Goal: Task Accomplishment & Management: Manage account settings

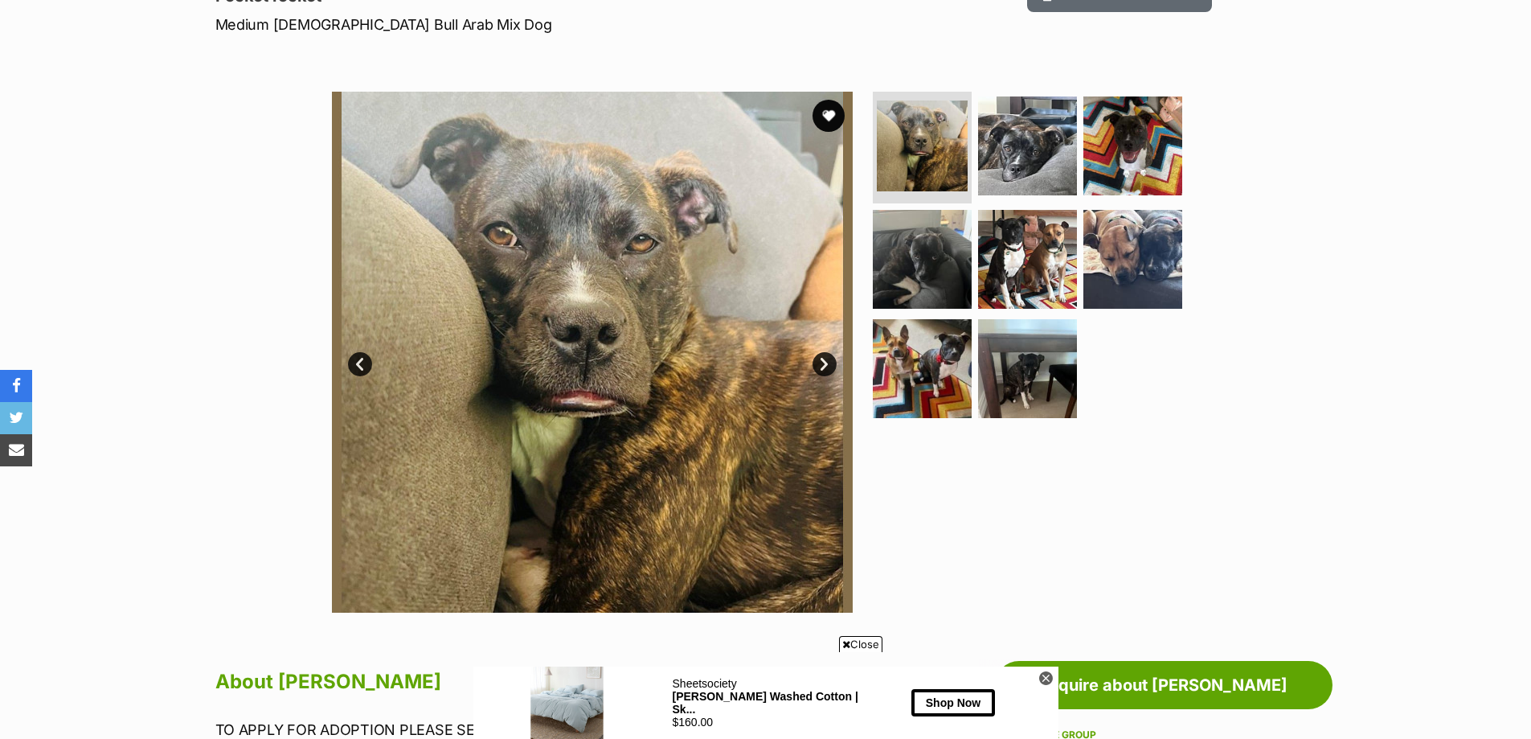
scroll to position [241, 0]
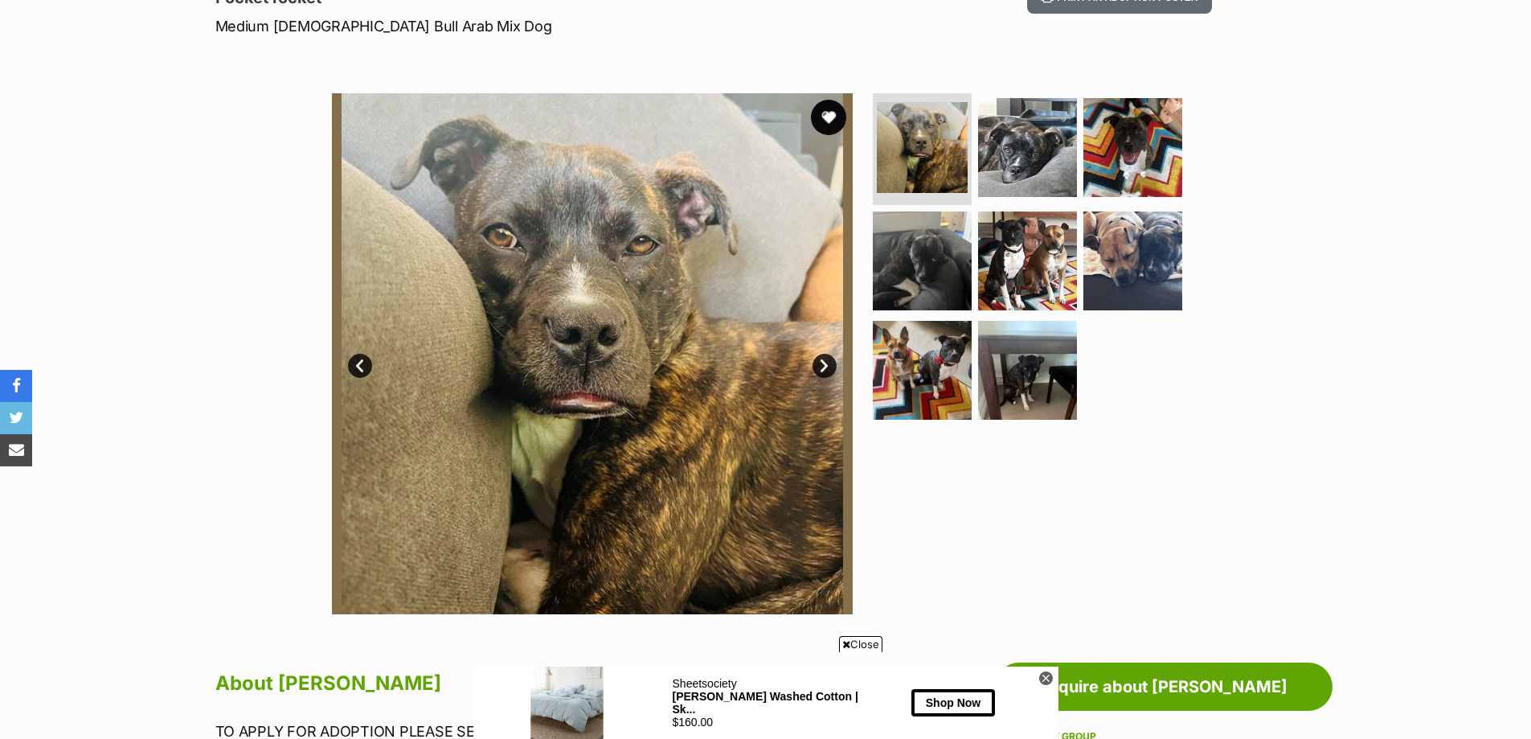
click at [824, 115] on button "favourite" at bounding box center [828, 117] width 35 height 35
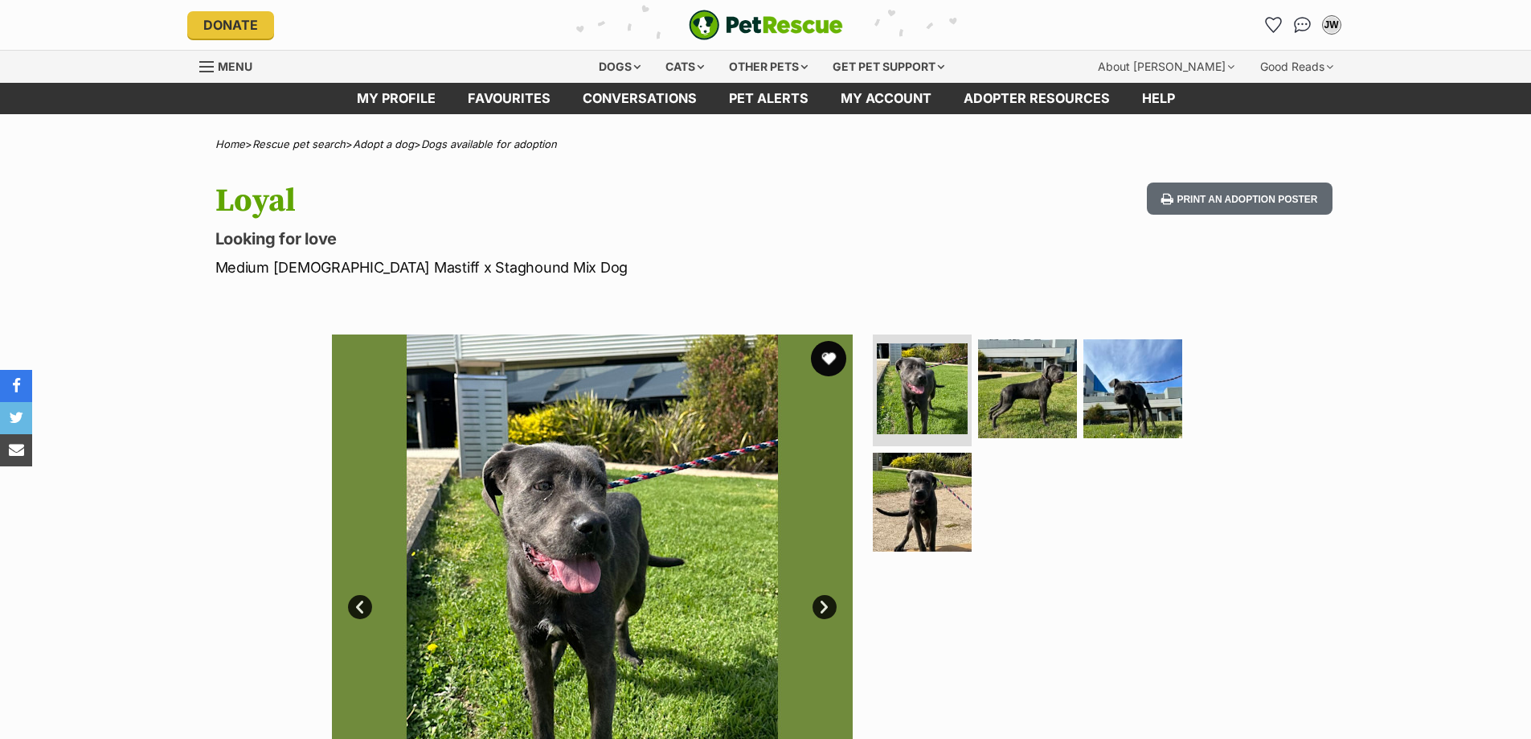
click at [820, 352] on button "favourite" at bounding box center [828, 358] width 35 height 35
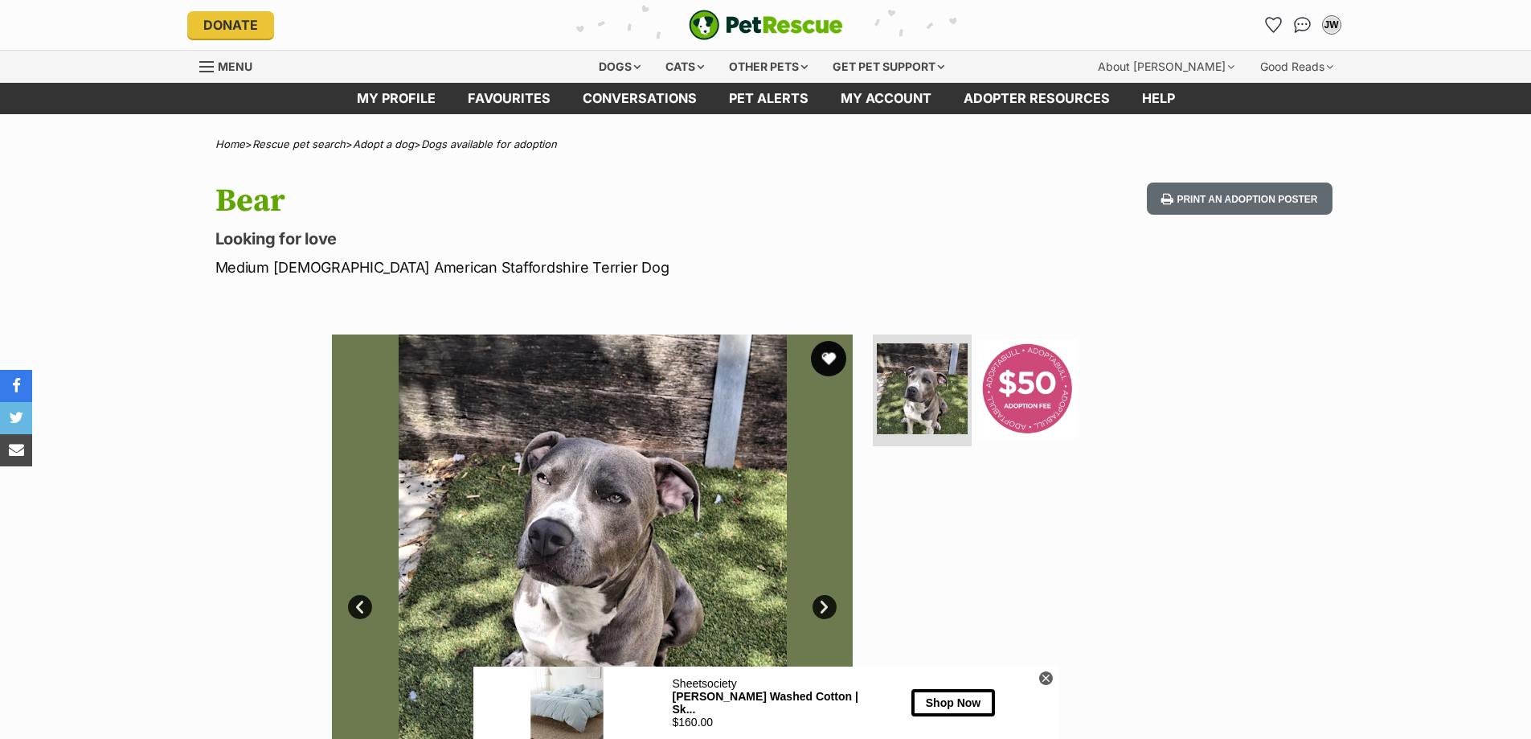
click at [819, 362] on button "favourite" at bounding box center [828, 358] width 35 height 35
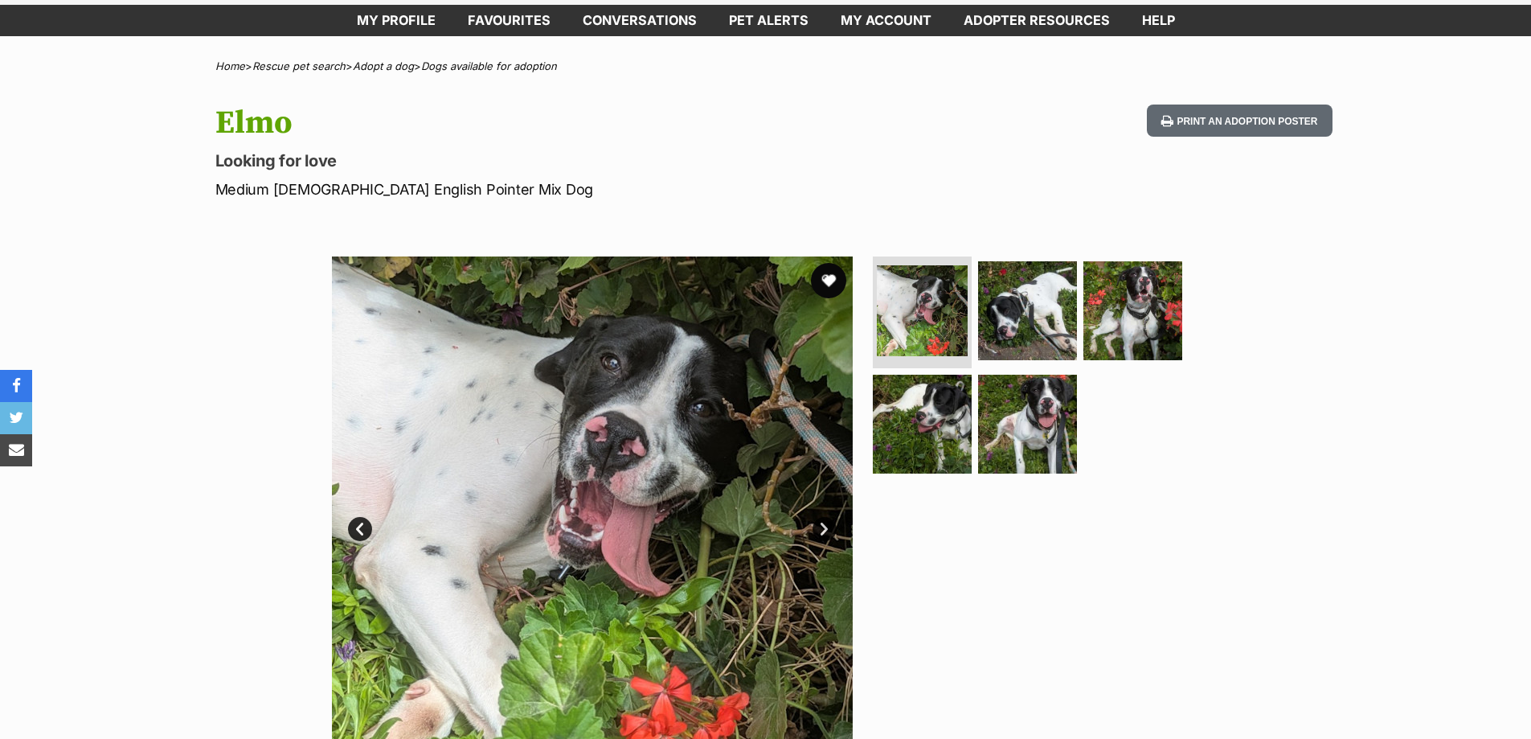
click at [824, 271] on button "favourite" at bounding box center [828, 280] width 35 height 35
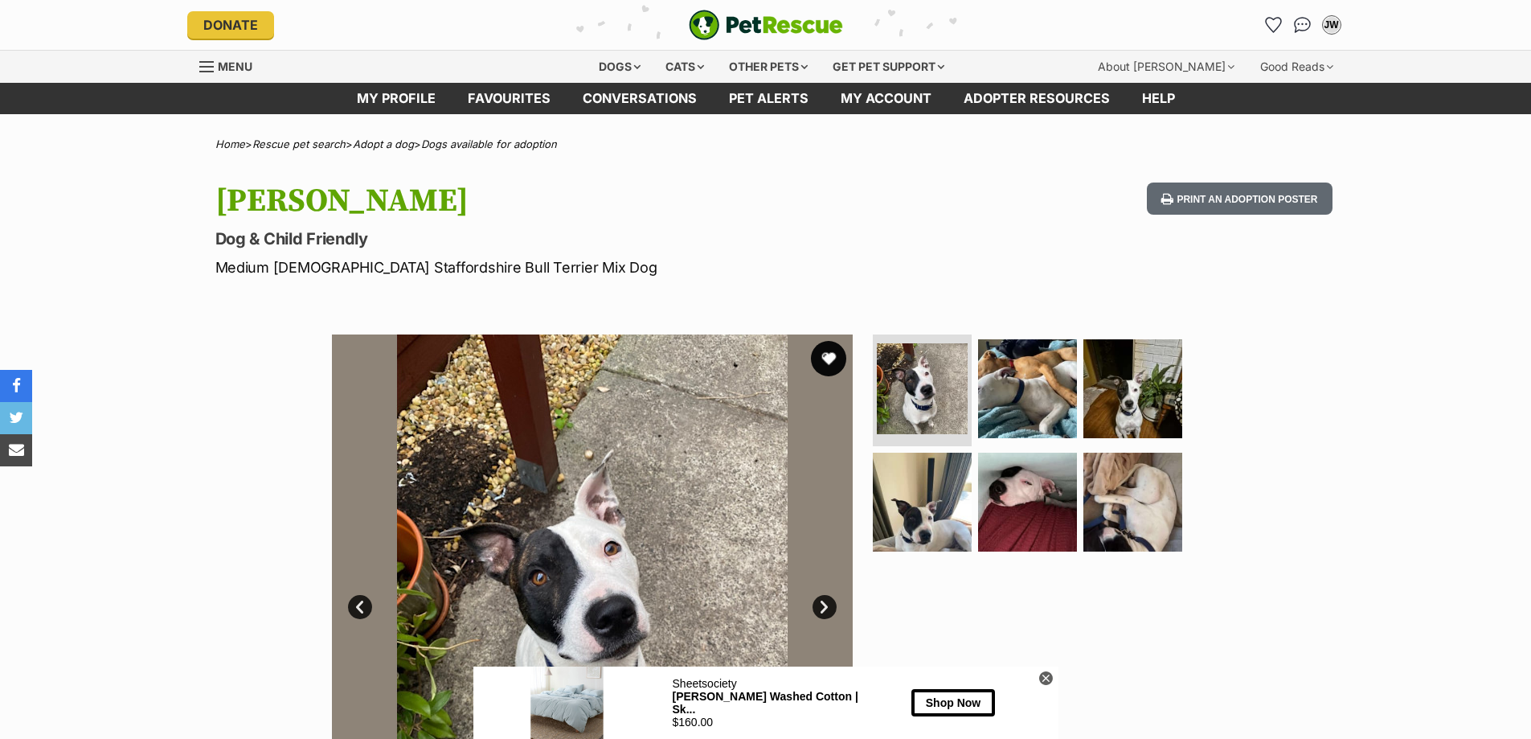
click at [833, 354] on button "favourite" at bounding box center [828, 358] width 35 height 35
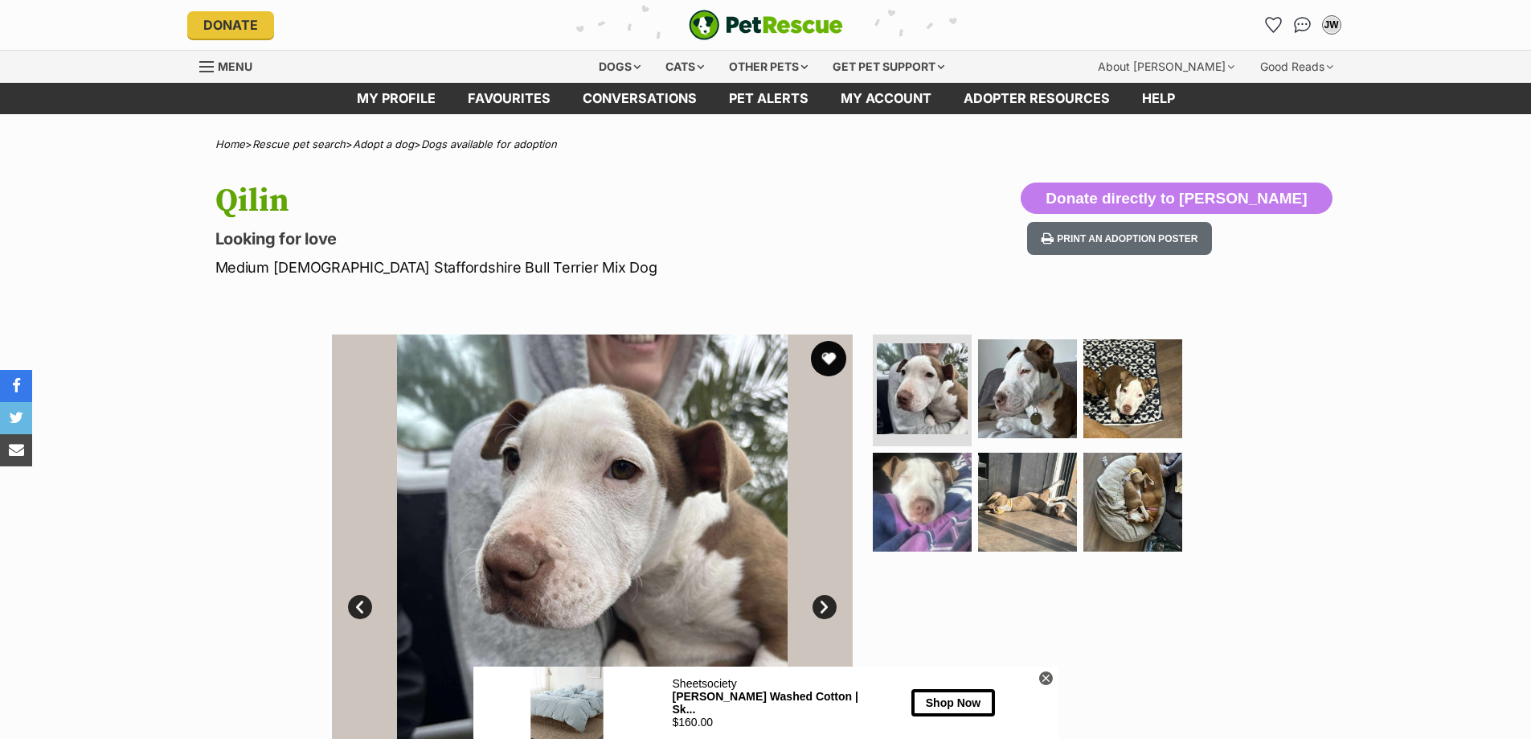
click at [827, 351] on button "favourite" at bounding box center [828, 358] width 35 height 35
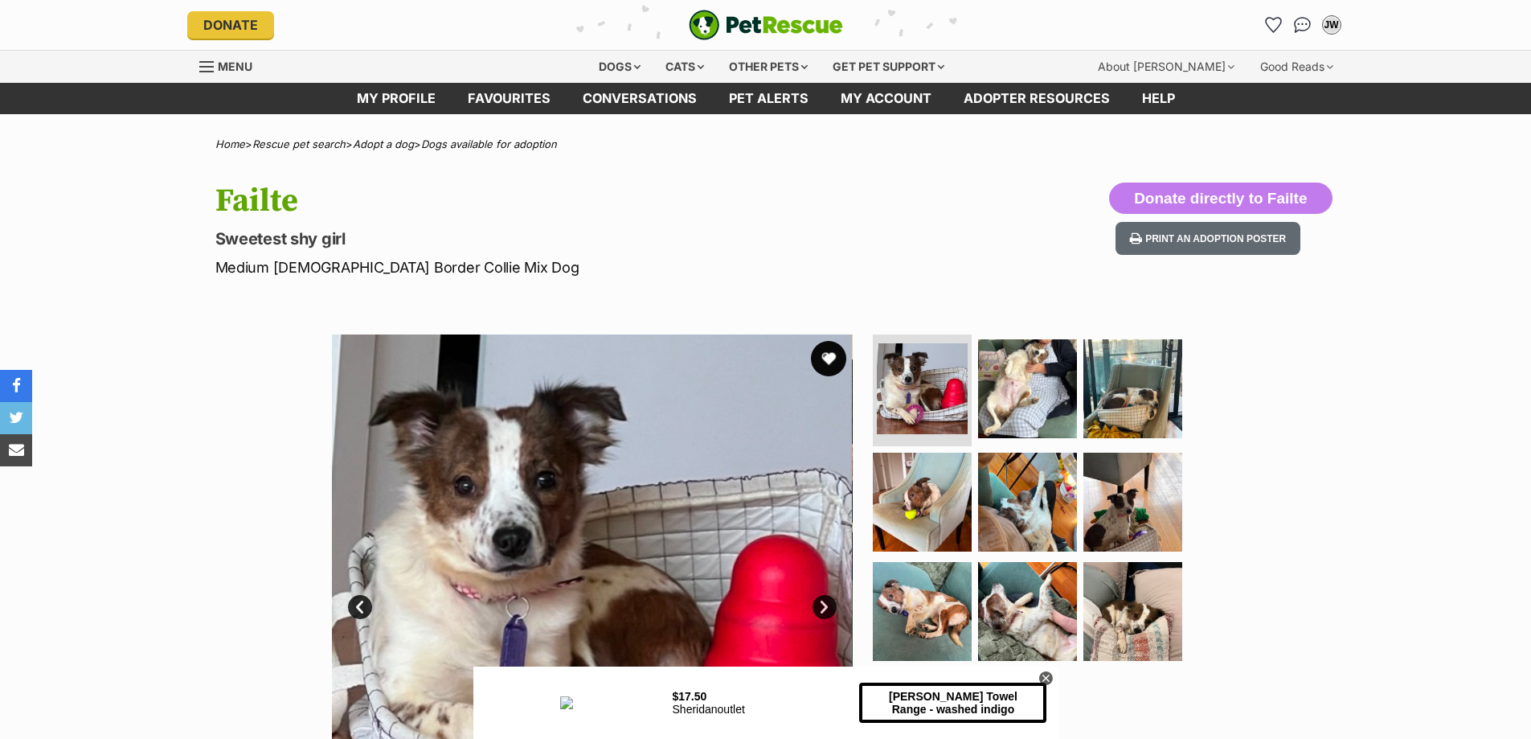
click at [835, 359] on button "favourite" at bounding box center [828, 358] width 35 height 35
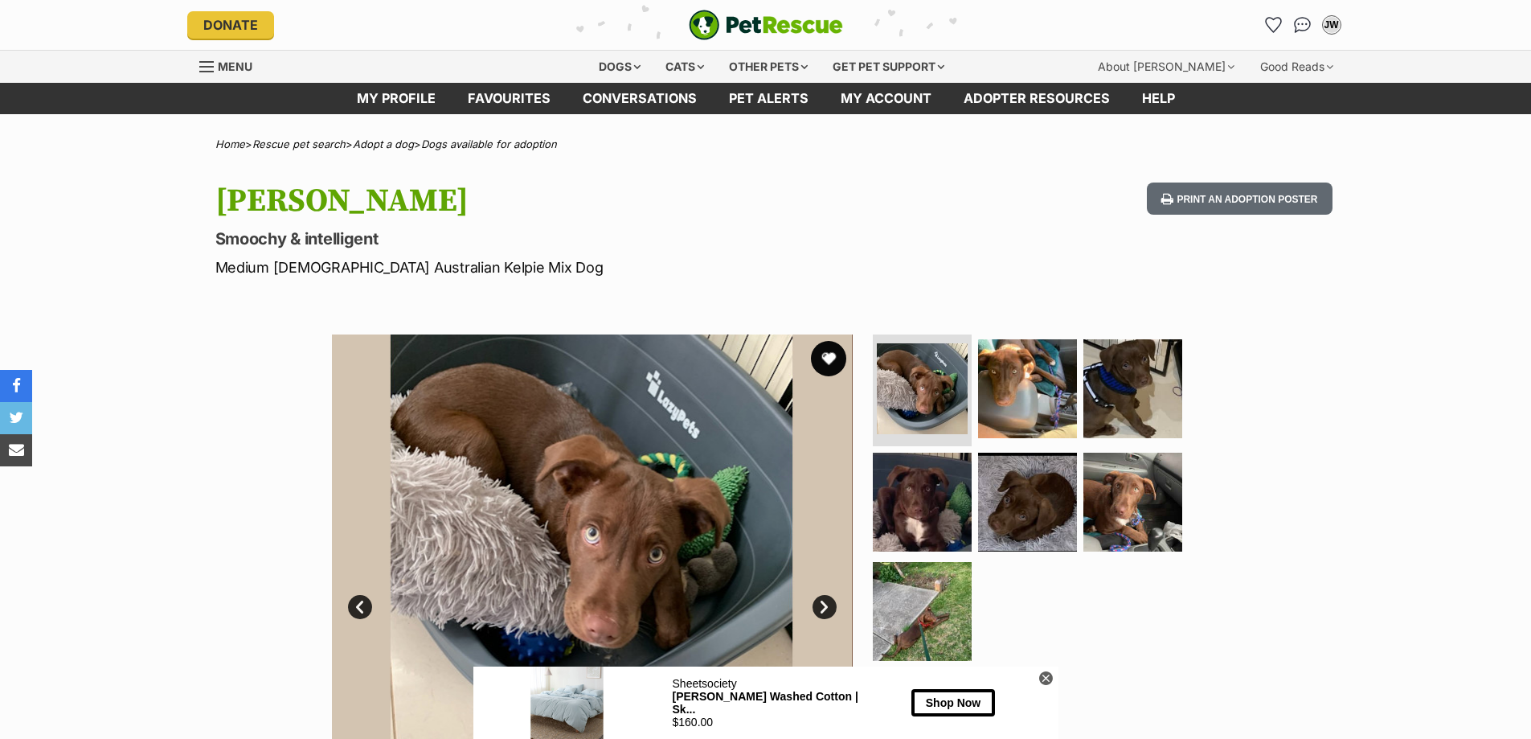
click at [827, 356] on button "favourite" at bounding box center [828, 358] width 35 height 35
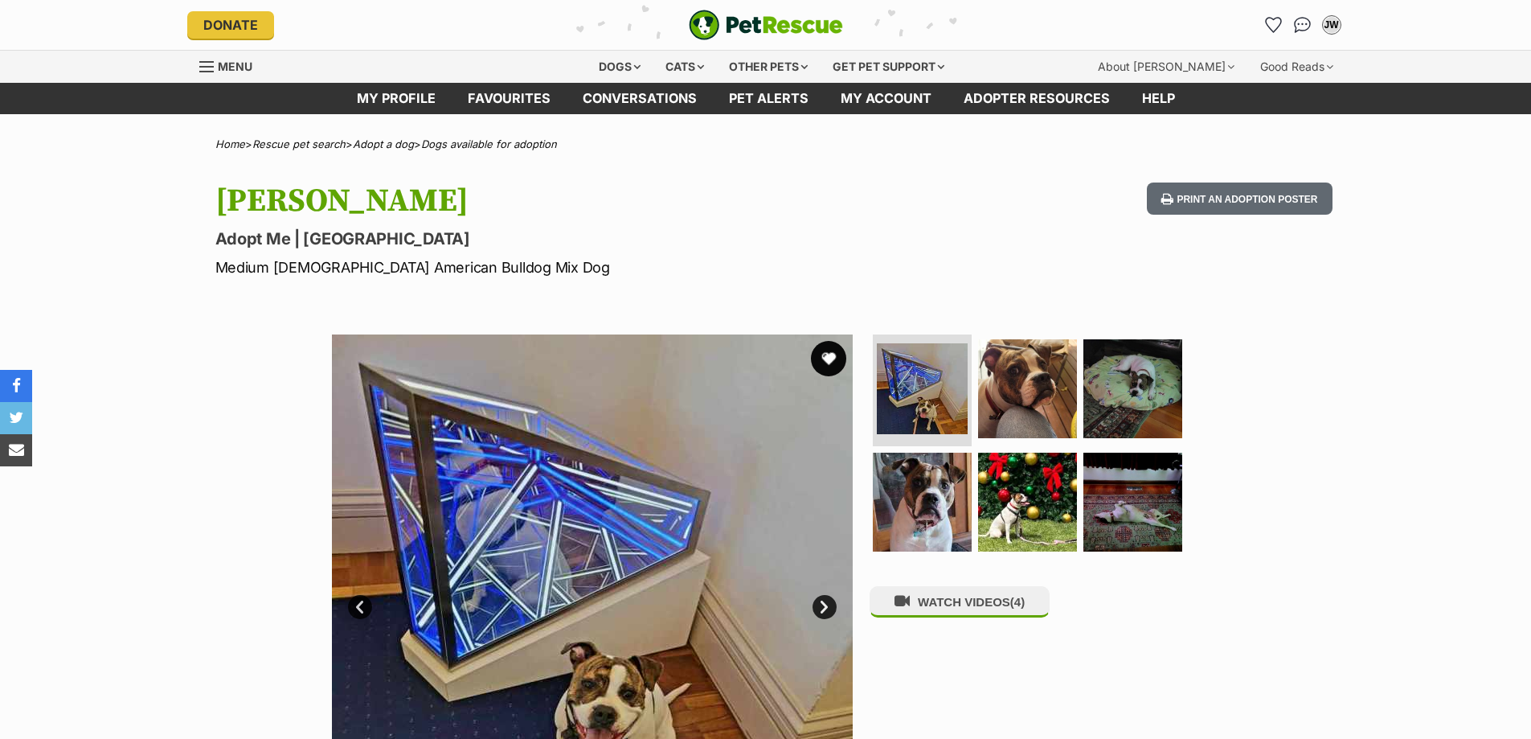
click at [831, 361] on button "favourite" at bounding box center [828, 358] width 35 height 35
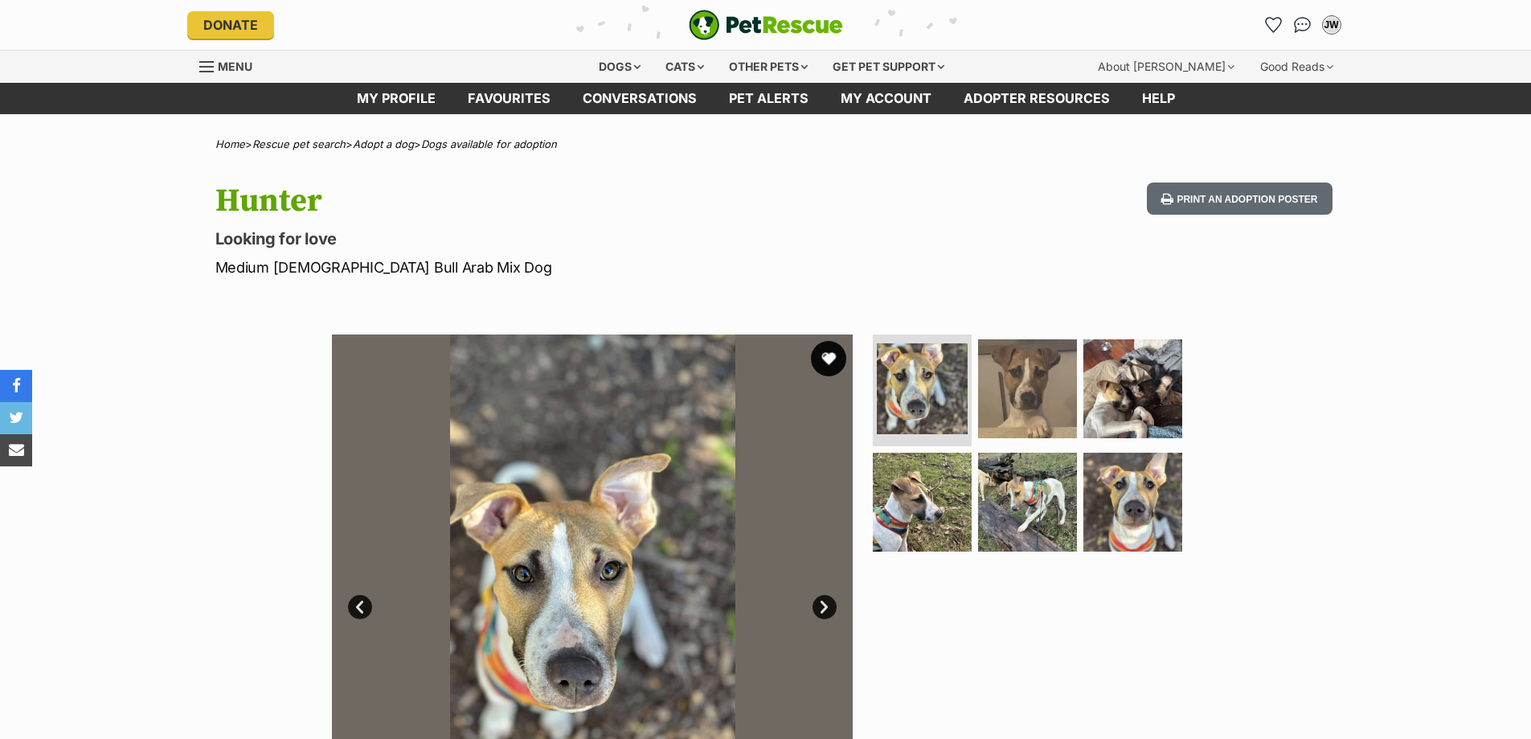
click at [832, 354] on button "favourite" at bounding box center [828, 358] width 35 height 35
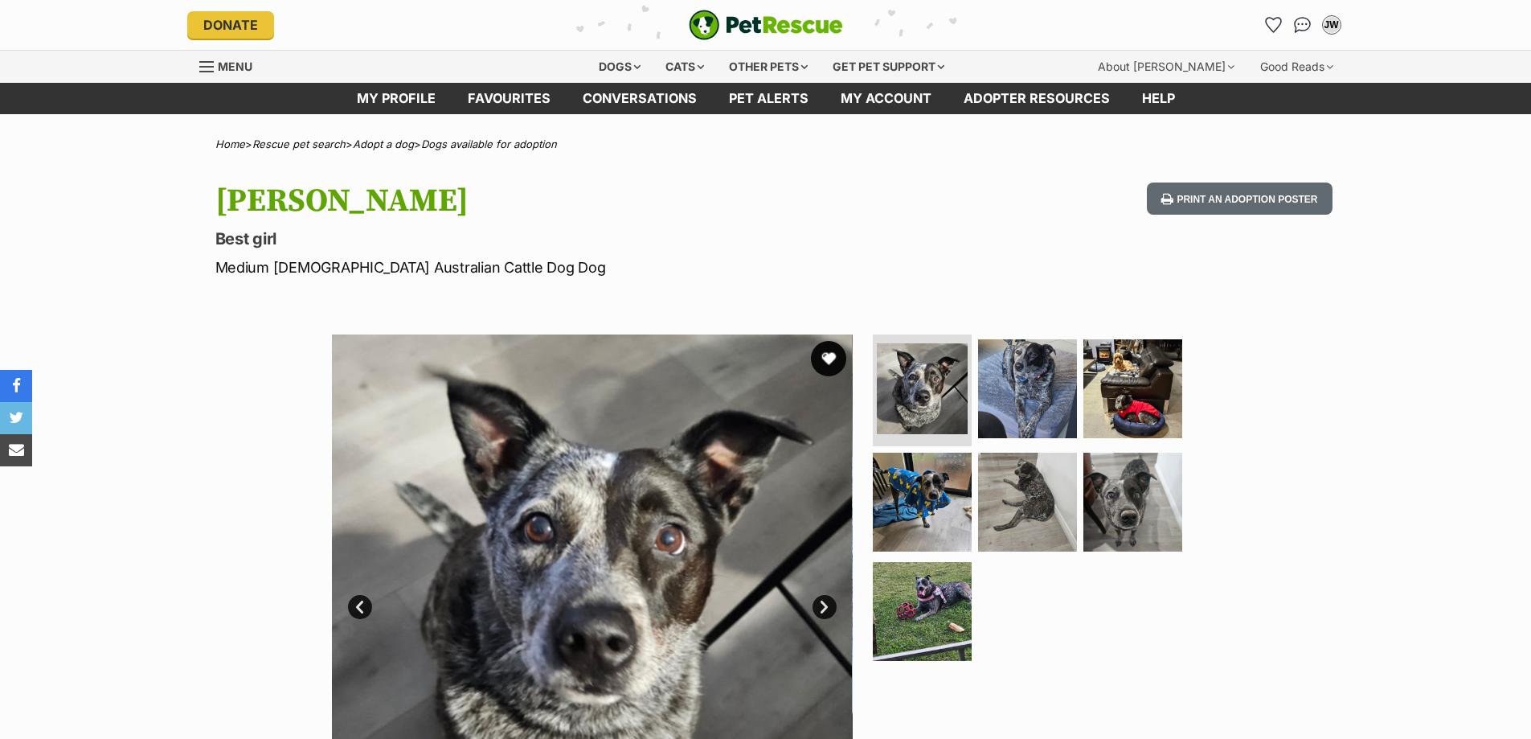
click at [826, 358] on button "favourite" at bounding box center [828, 358] width 35 height 35
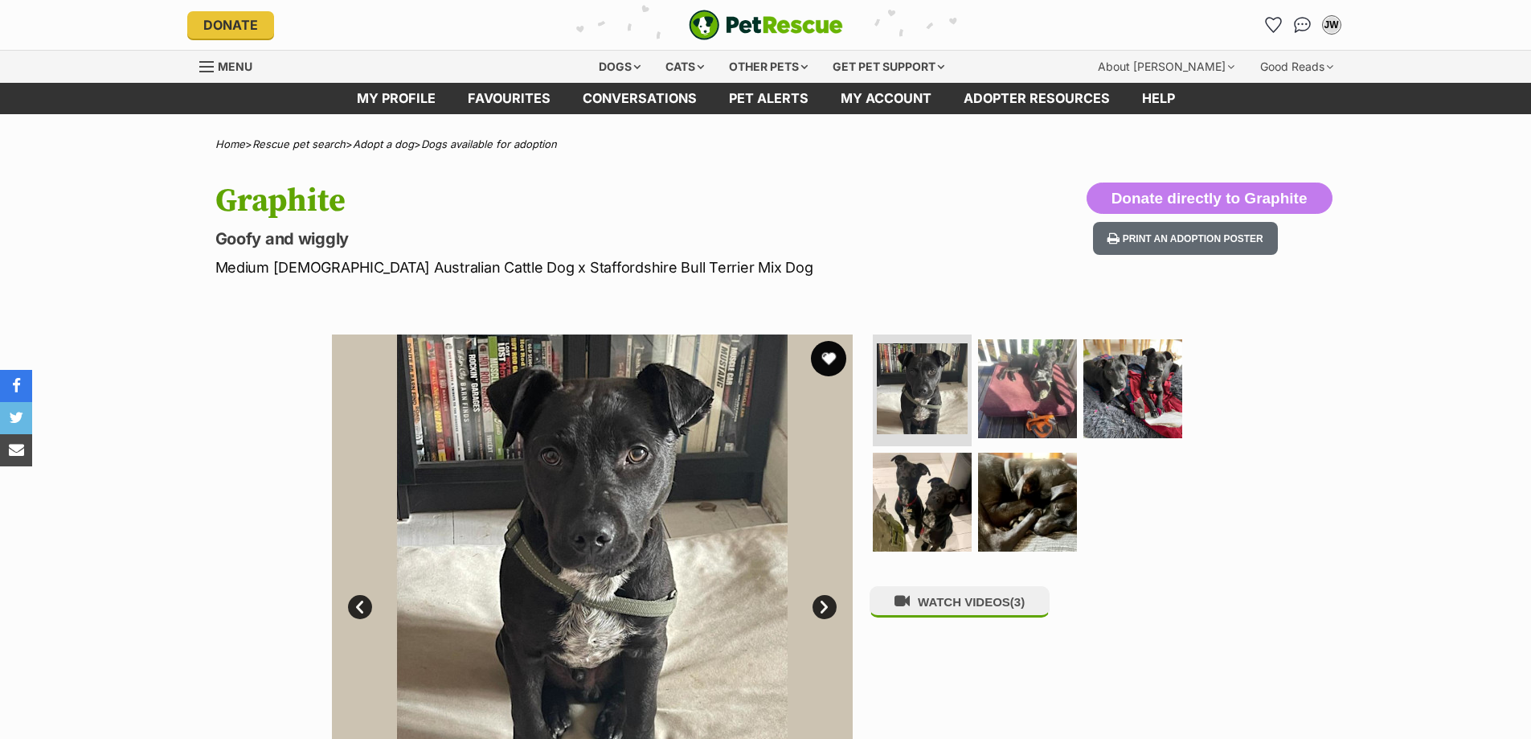
click at [829, 365] on button "favourite" at bounding box center [828, 358] width 35 height 35
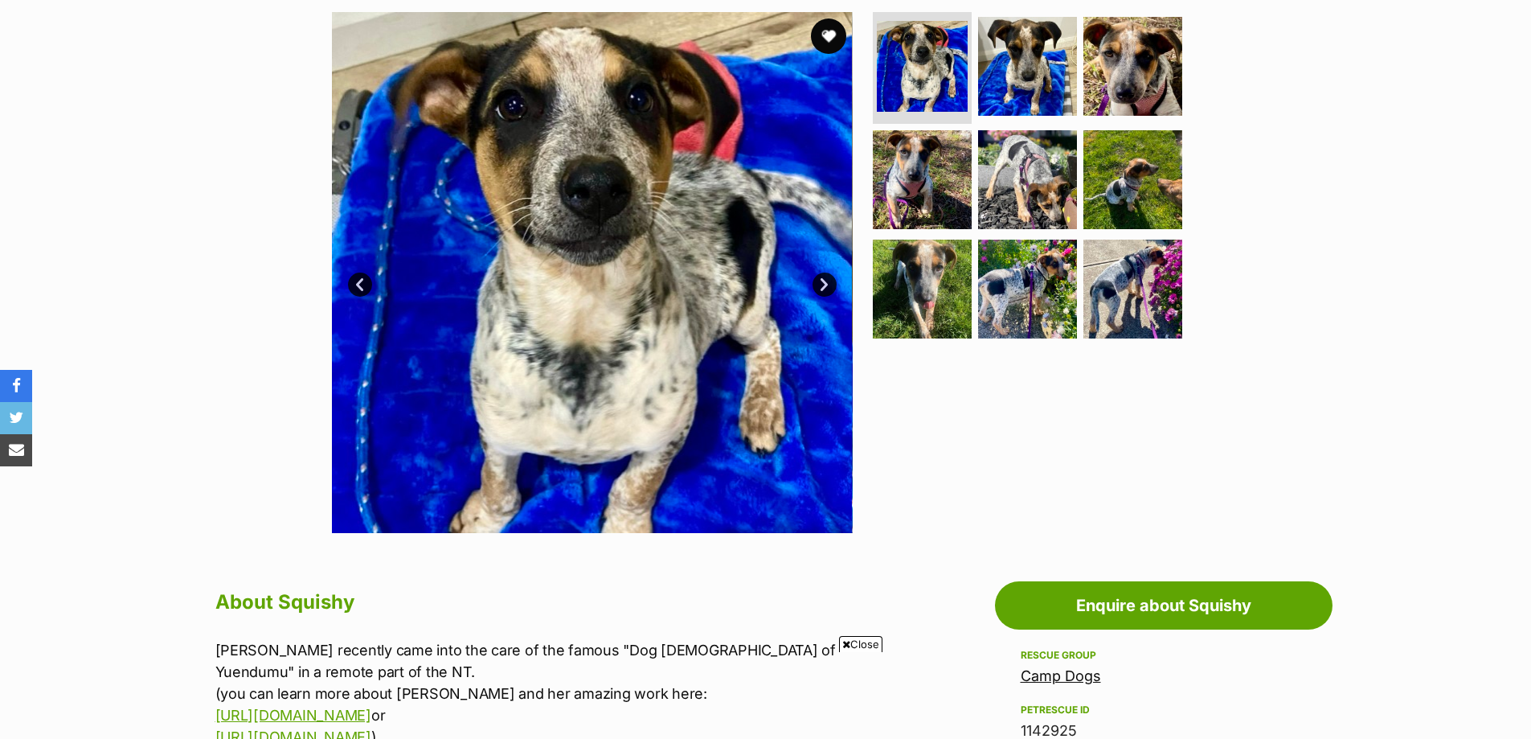
click at [819, 39] on button "favourite" at bounding box center [828, 35] width 35 height 35
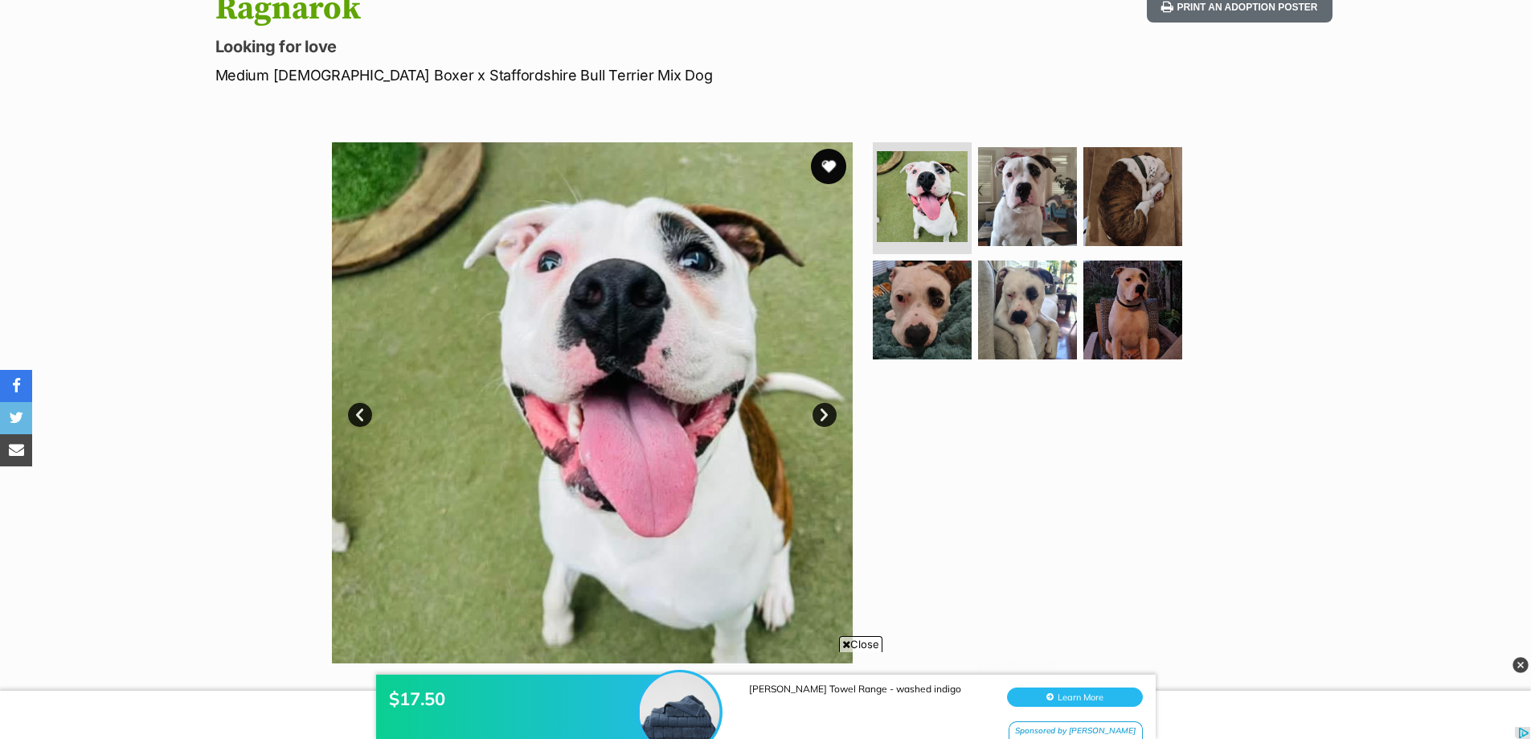
click at [841, 163] on button "favourite" at bounding box center [828, 166] width 35 height 35
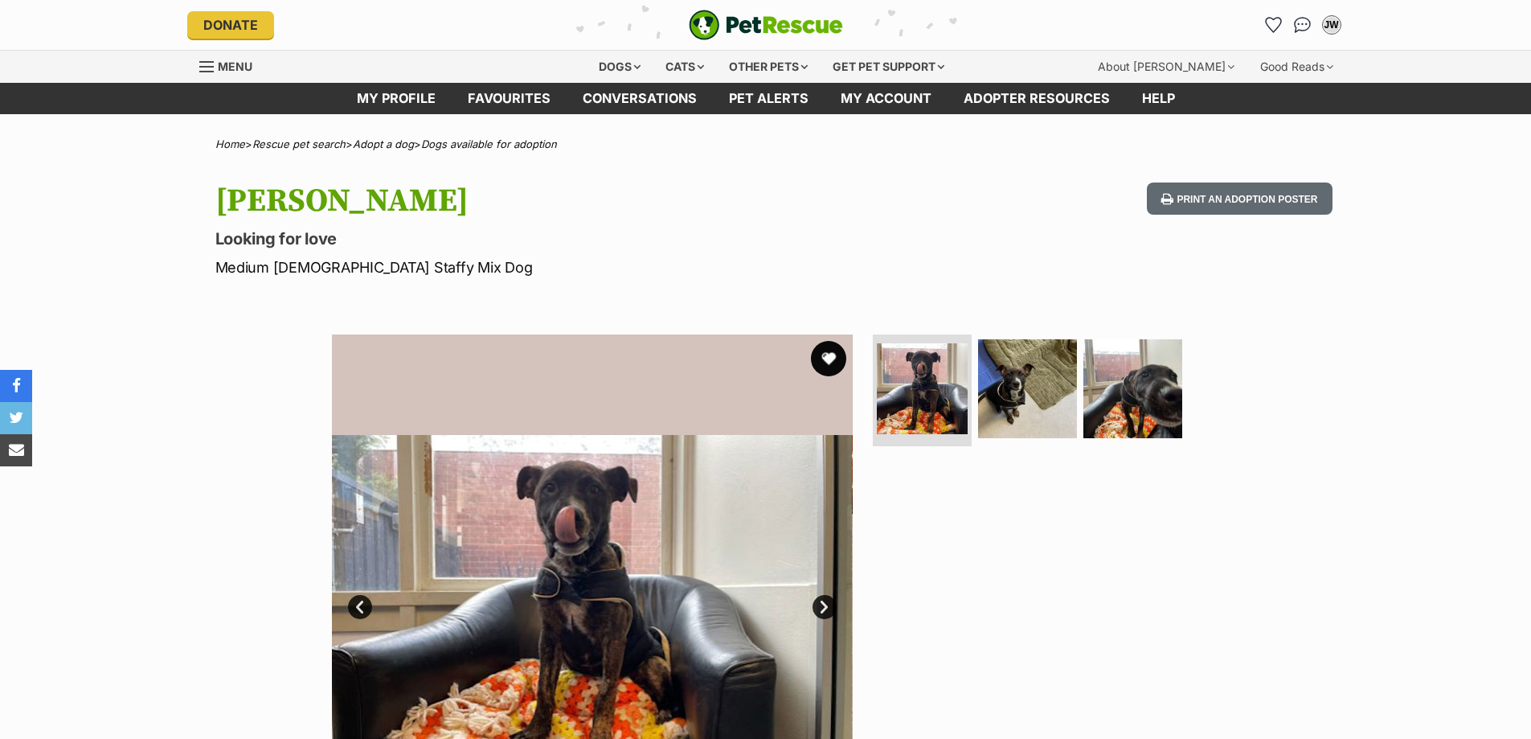
click at [835, 356] on button "favourite" at bounding box center [828, 358] width 35 height 35
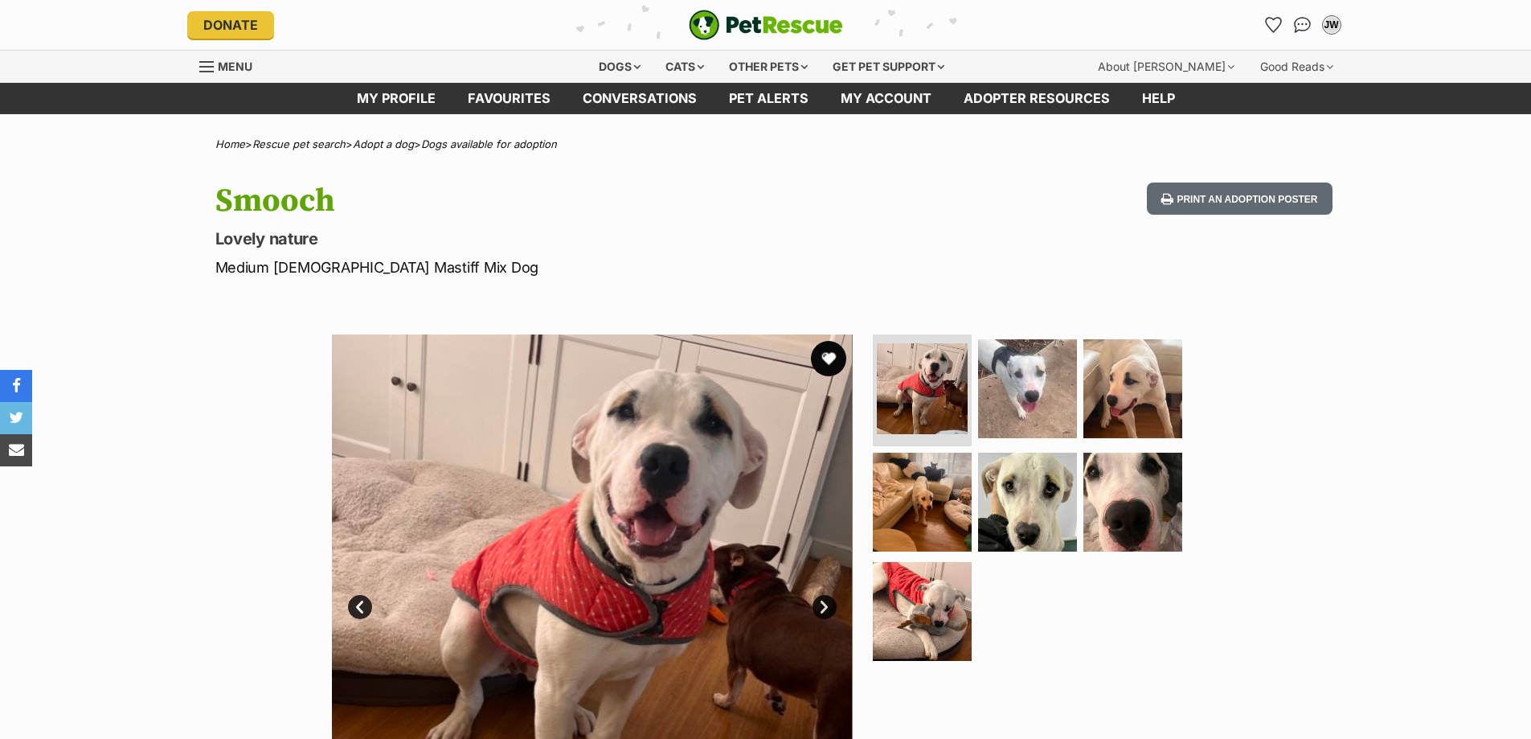
click at [836, 358] on button "favourite" at bounding box center [828, 358] width 35 height 35
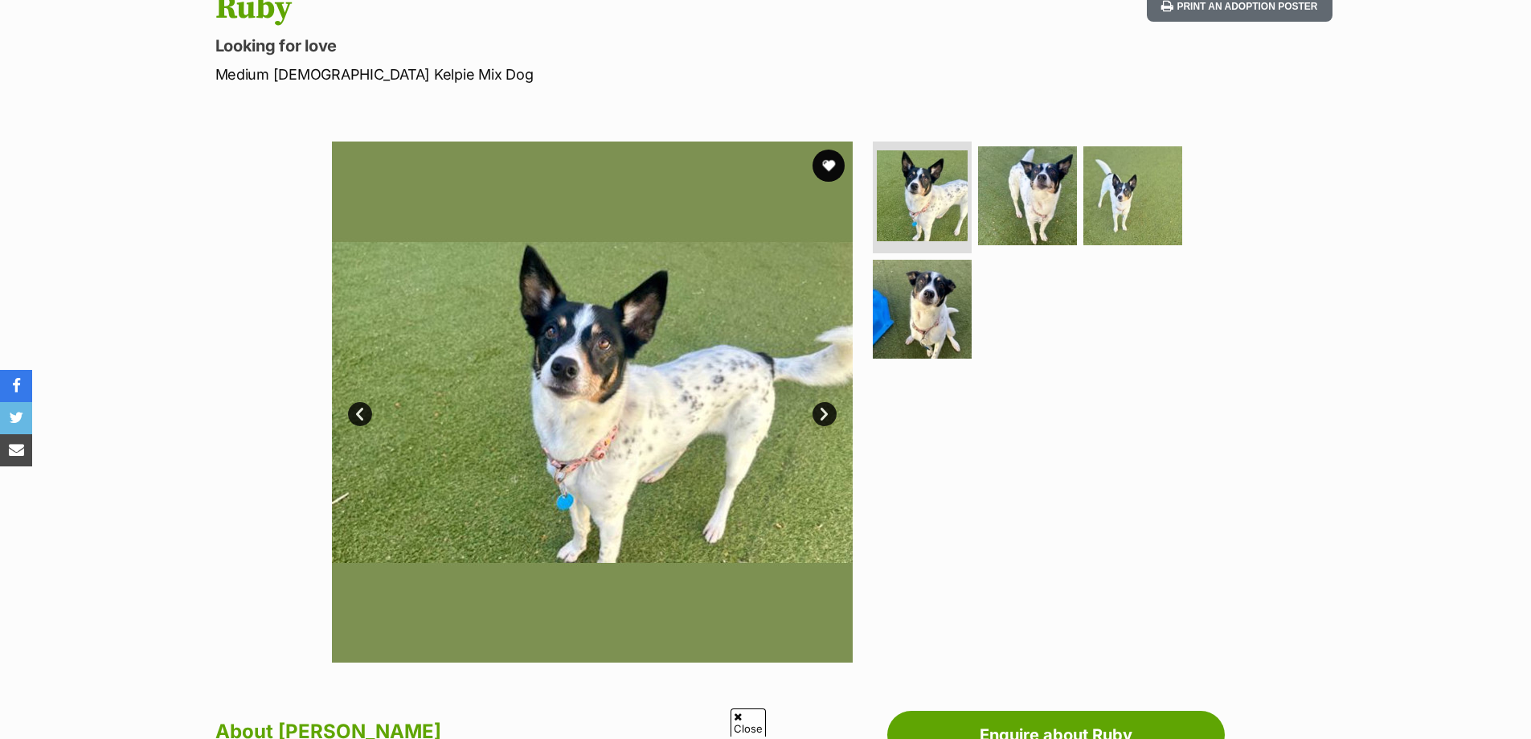
scroll to position [193, 0]
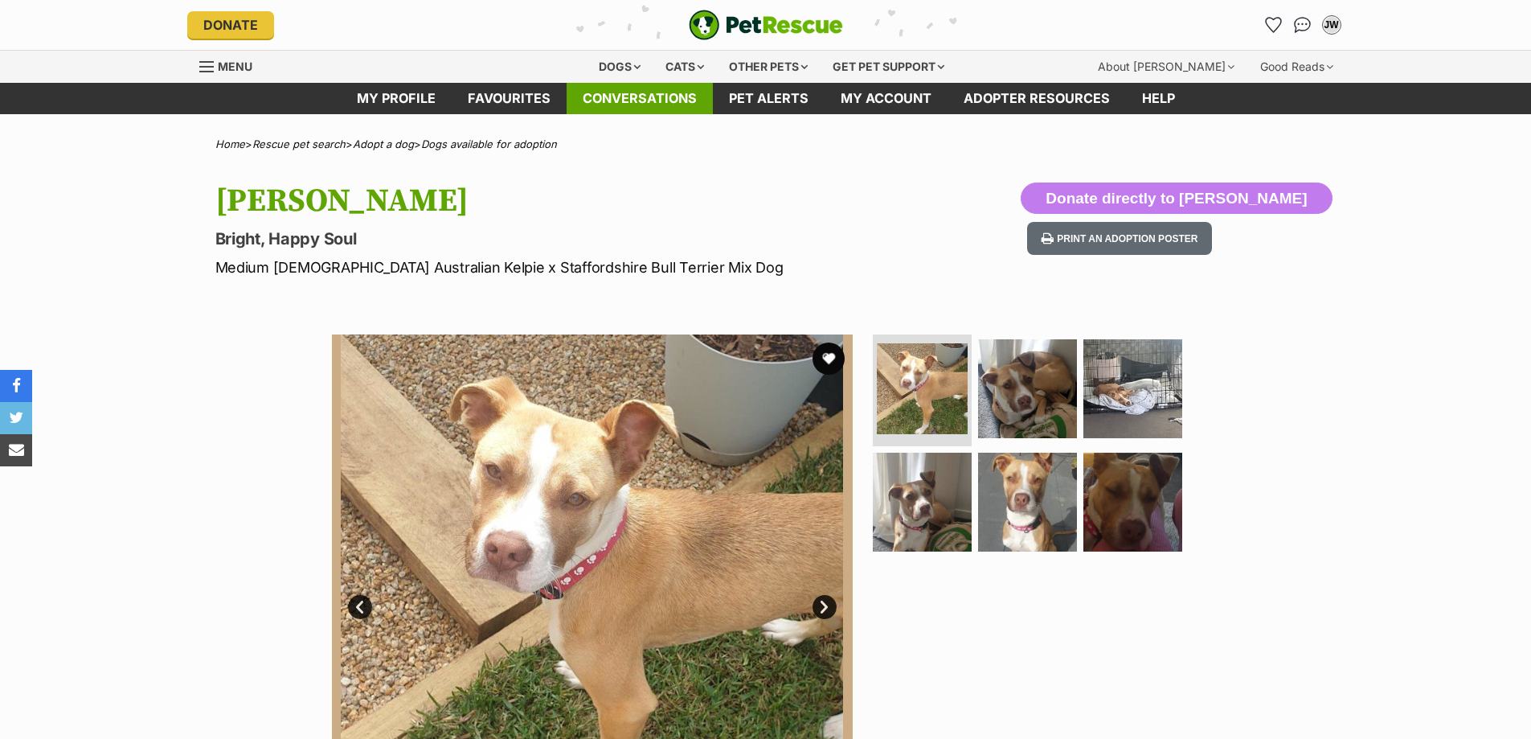
click at [818, 363] on button "favourite" at bounding box center [829, 358] width 32 height 32
